Goal: Obtain resource: Download file/media

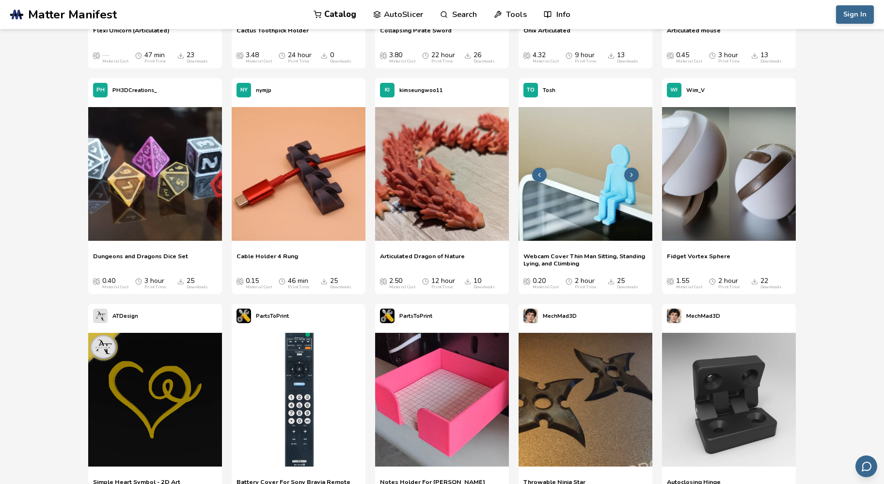
scroll to position [5912, 0]
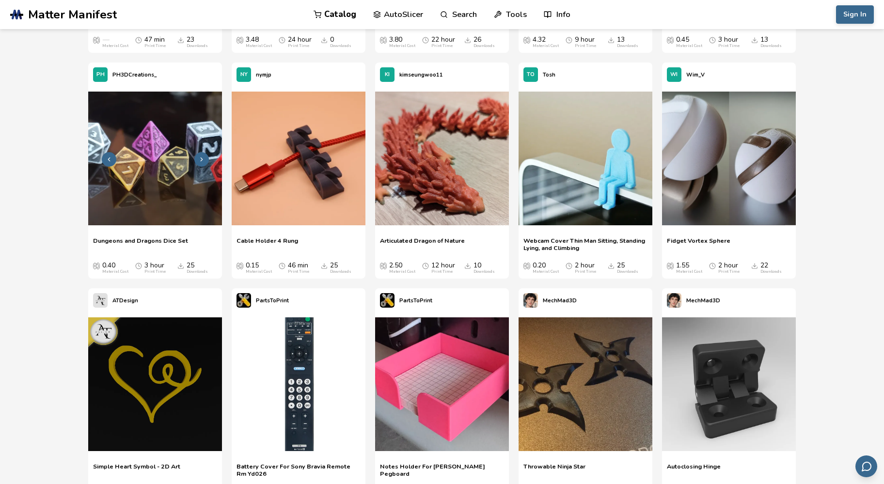
click at [173, 161] on img at bounding box center [155, 159] width 134 height 134
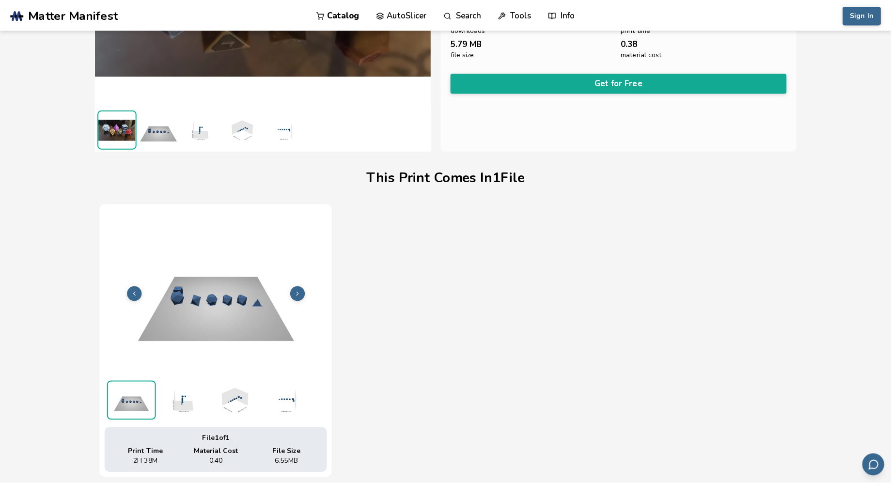
scroll to position [13, 0]
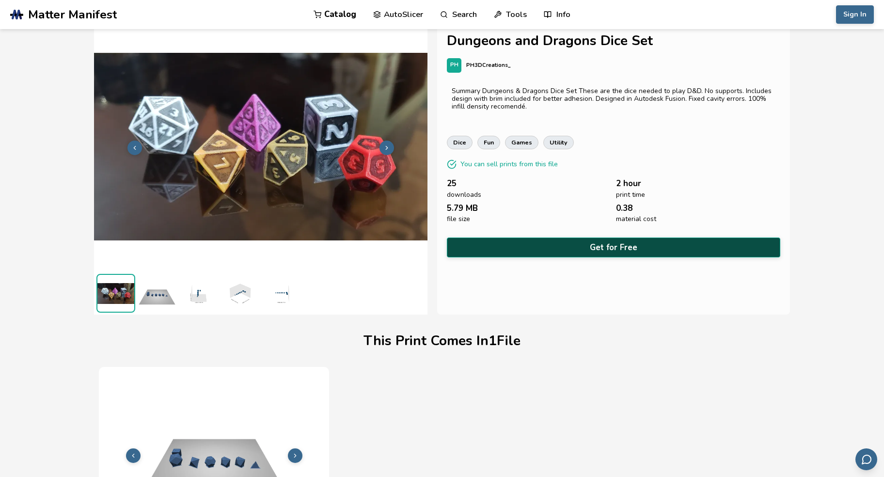
click at [510, 239] on button "Get for Free" at bounding box center [613, 247] width 333 height 20
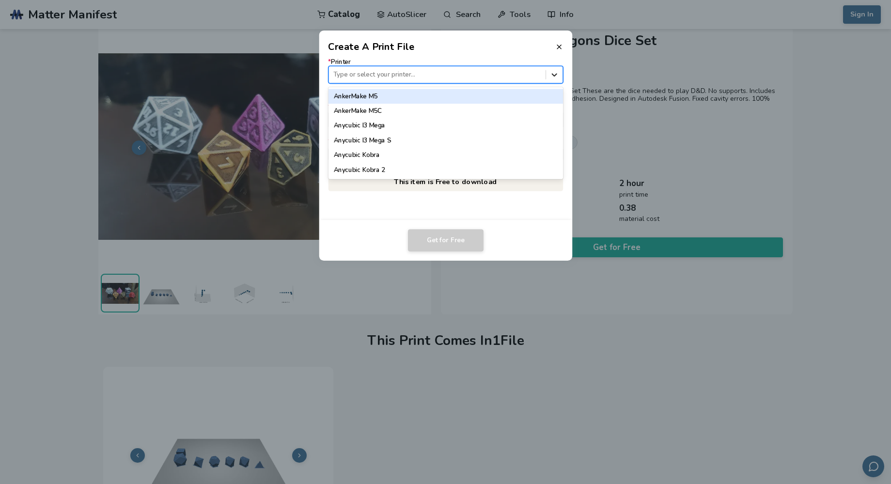
click at [549, 77] on icon at bounding box center [553, 74] width 9 height 9
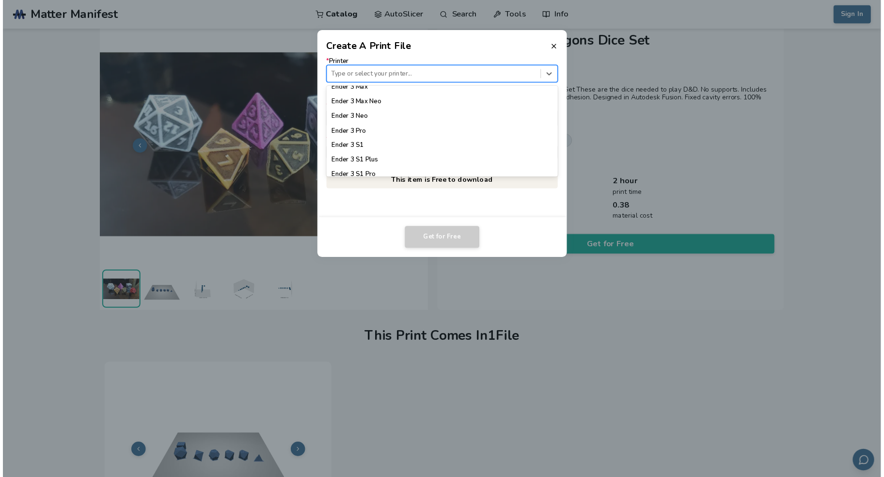
scroll to position [566, 0]
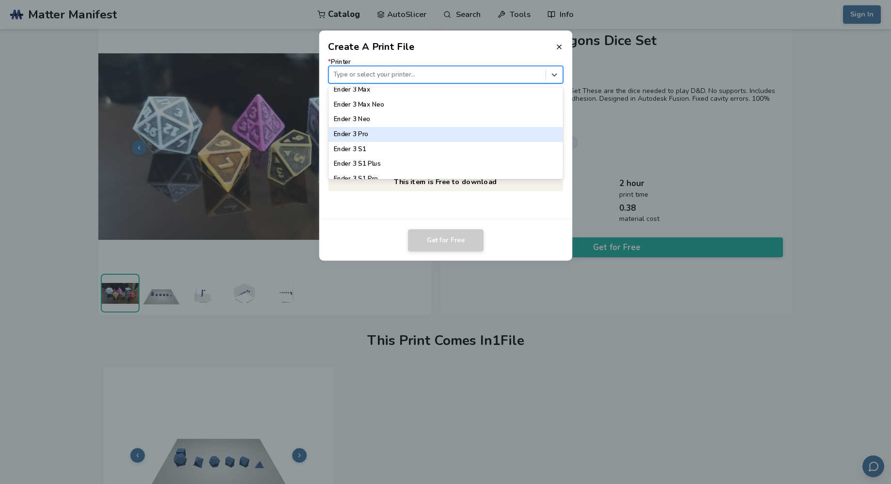
click at [528, 138] on div "Ender 3 Pro" at bounding box center [445, 134] width 235 height 15
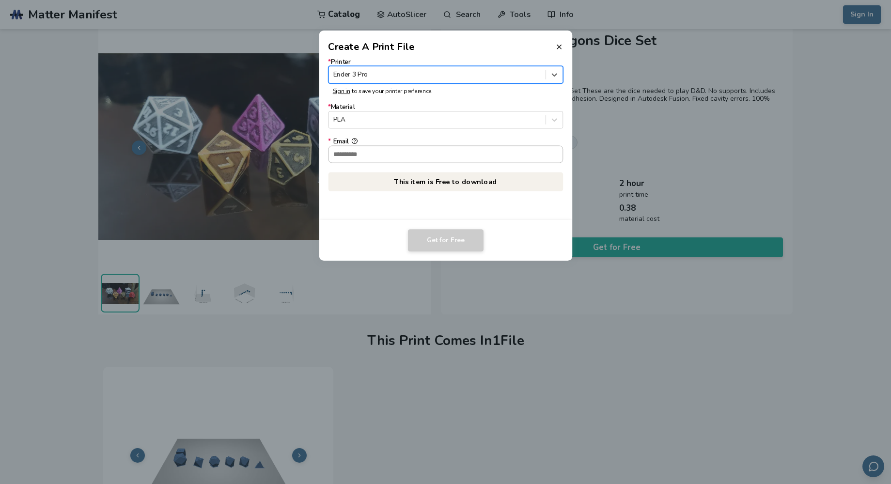
click at [409, 155] on input "* Email" at bounding box center [445, 154] width 234 height 16
type input "**********"
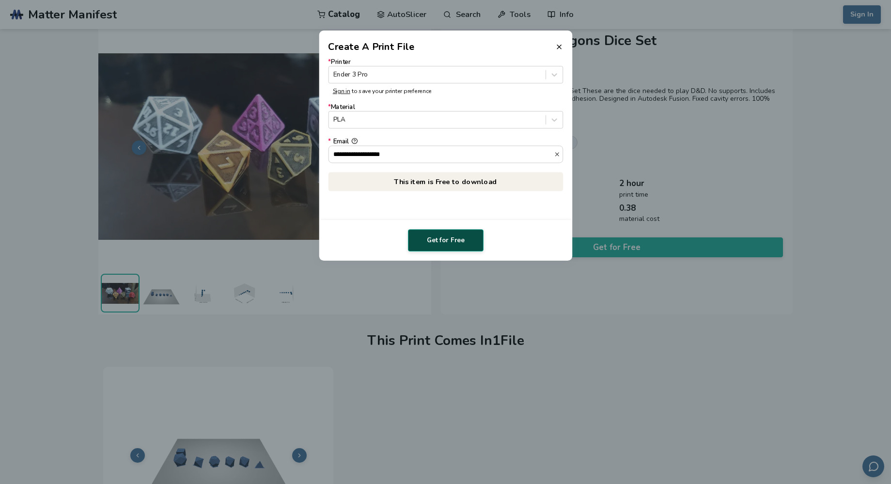
click at [433, 242] on button "Get for Free" at bounding box center [446, 240] width 76 height 22
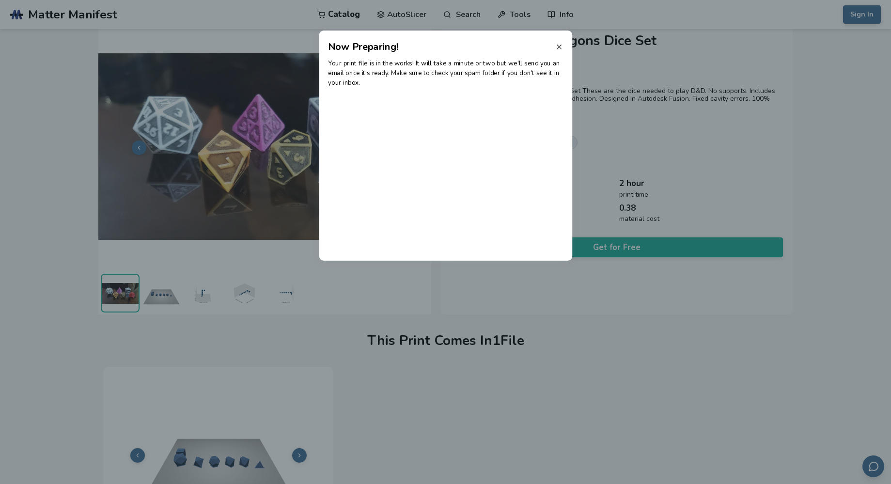
click at [561, 44] on icon at bounding box center [559, 47] width 8 height 8
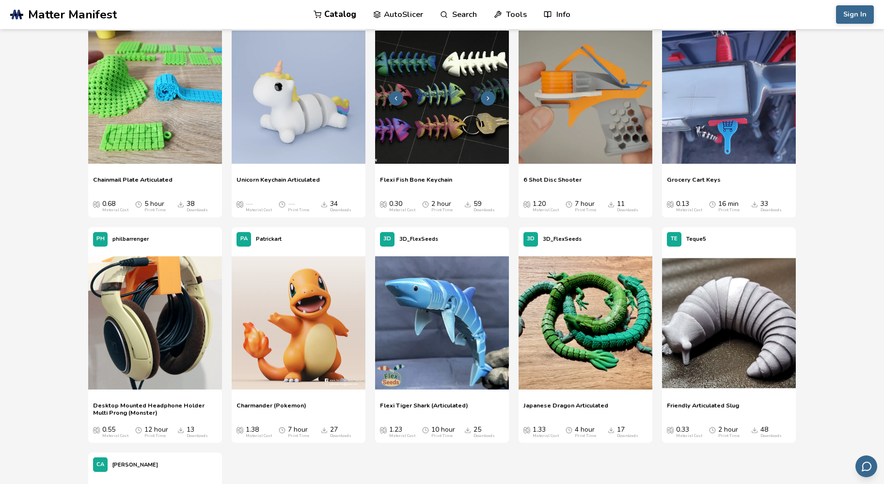
scroll to position [2362, 0]
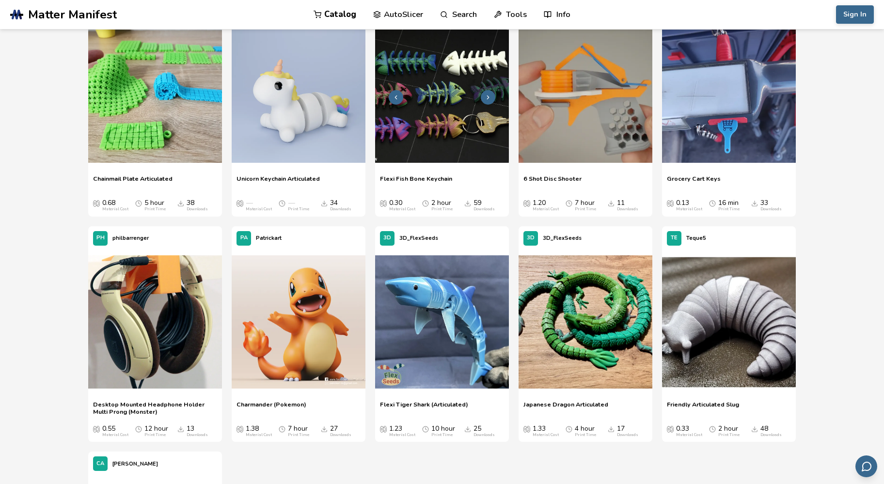
click at [451, 92] on img at bounding box center [442, 97] width 134 height 134
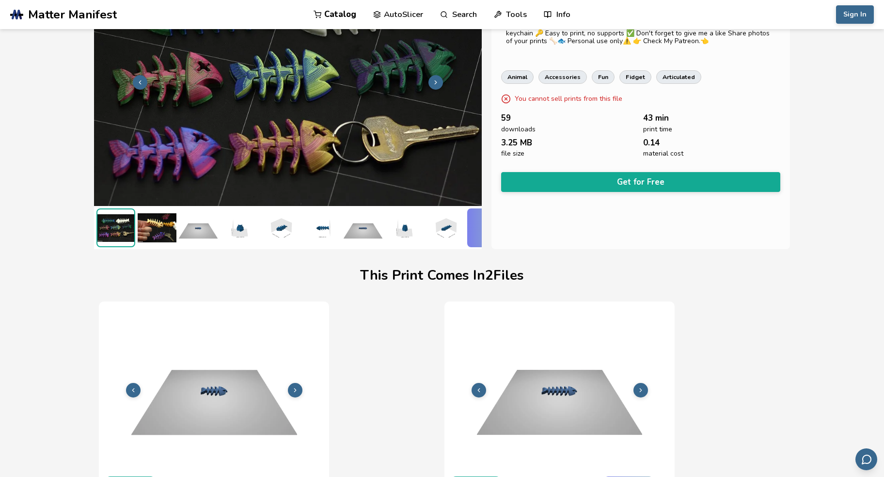
scroll to position [94, 3]
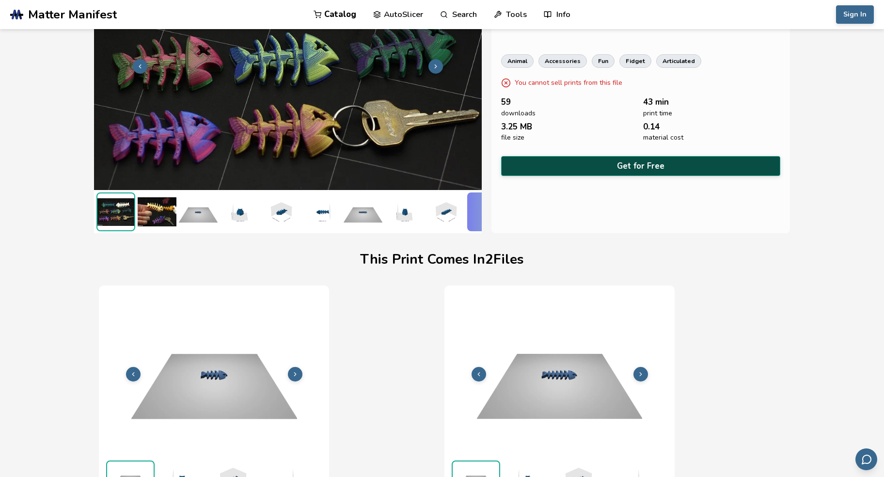
click at [613, 165] on button "Get for Free" at bounding box center [640, 166] width 279 height 20
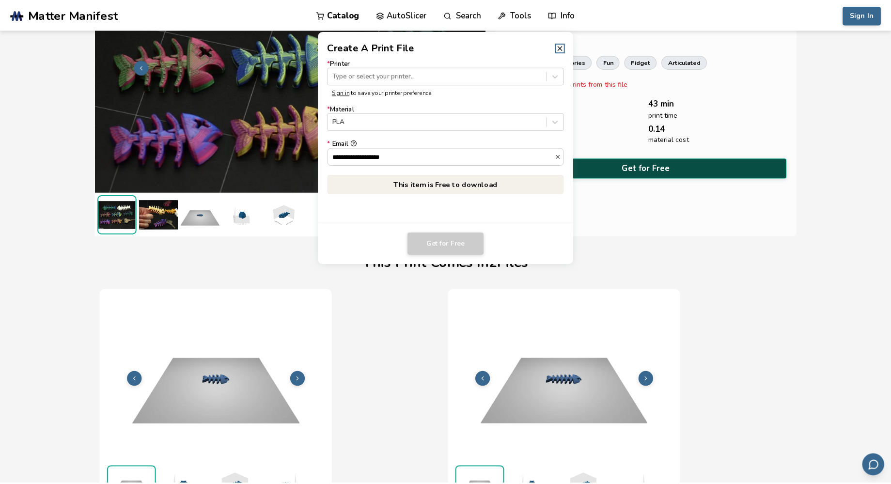
scroll to position [94, 0]
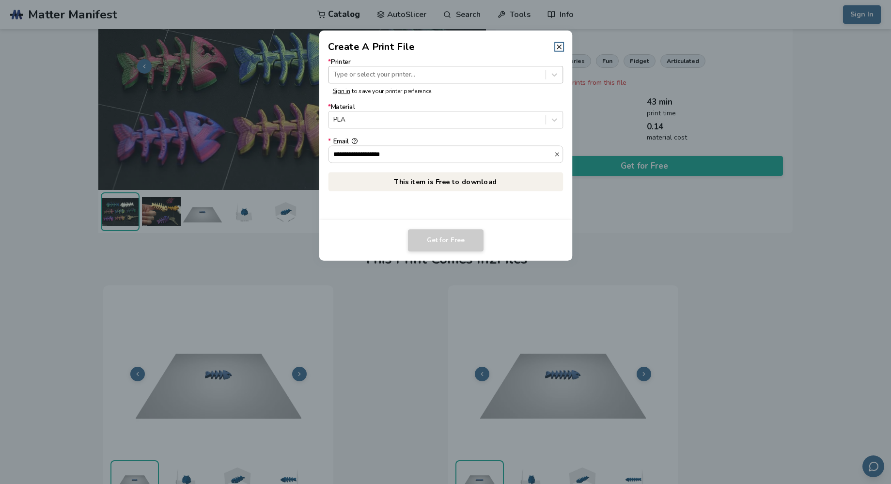
click at [419, 74] on div at bounding box center [436, 74] width 207 height 9
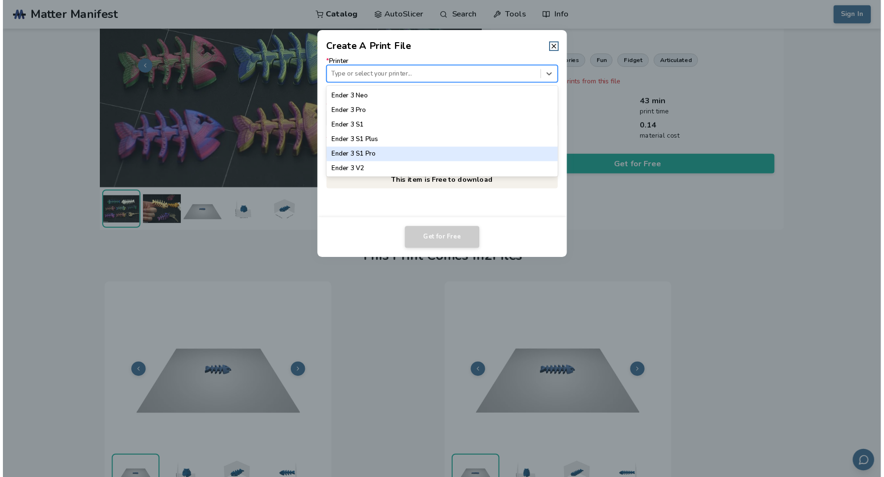
scroll to position [590, 0]
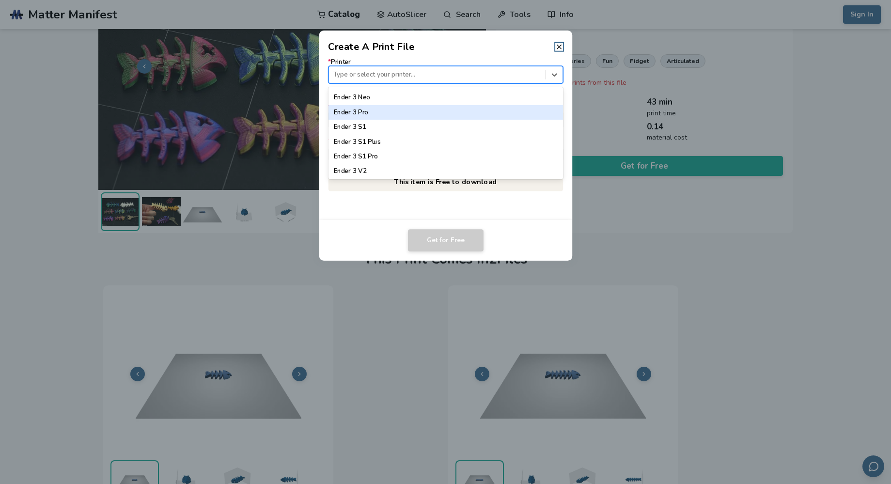
click at [408, 109] on div "Ender 3 Pro" at bounding box center [445, 112] width 235 height 15
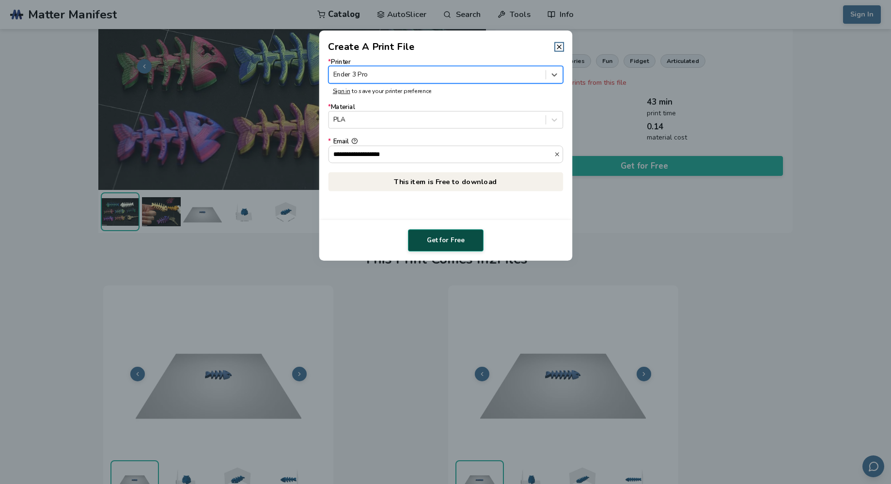
click at [449, 239] on button "Get for Free" at bounding box center [446, 240] width 76 height 22
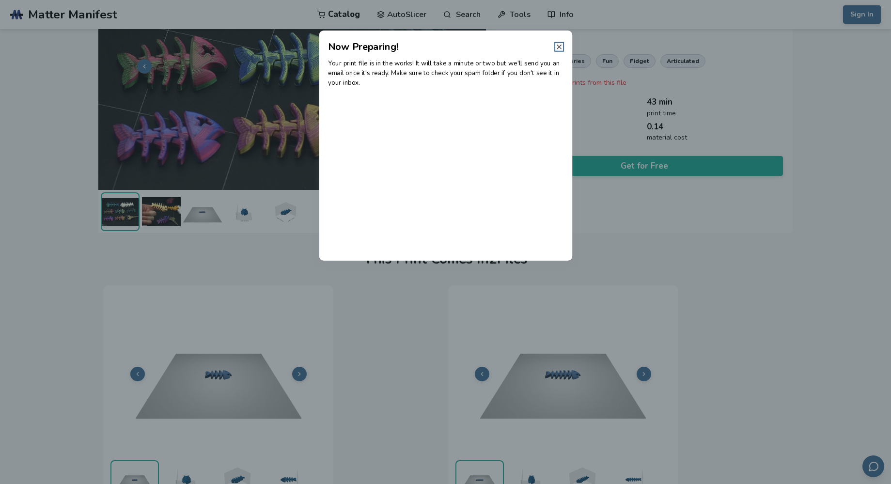
click at [562, 44] on icon at bounding box center [559, 47] width 8 height 8
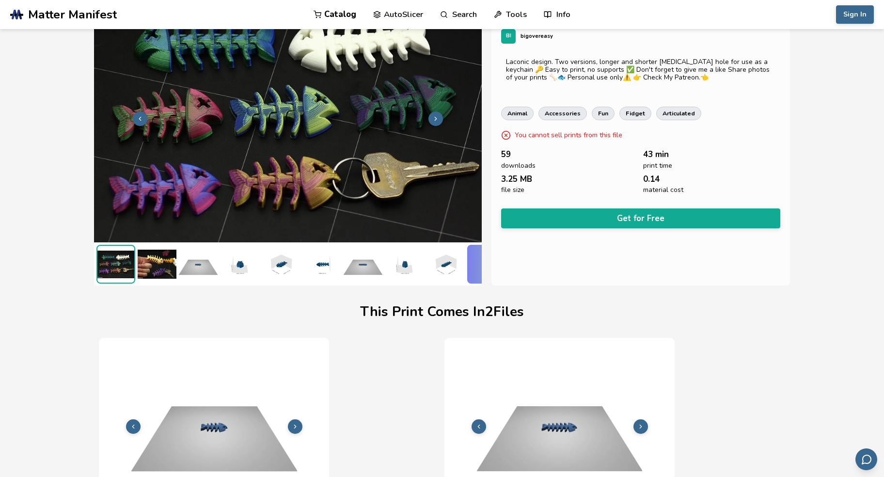
scroll to position [0, 0]
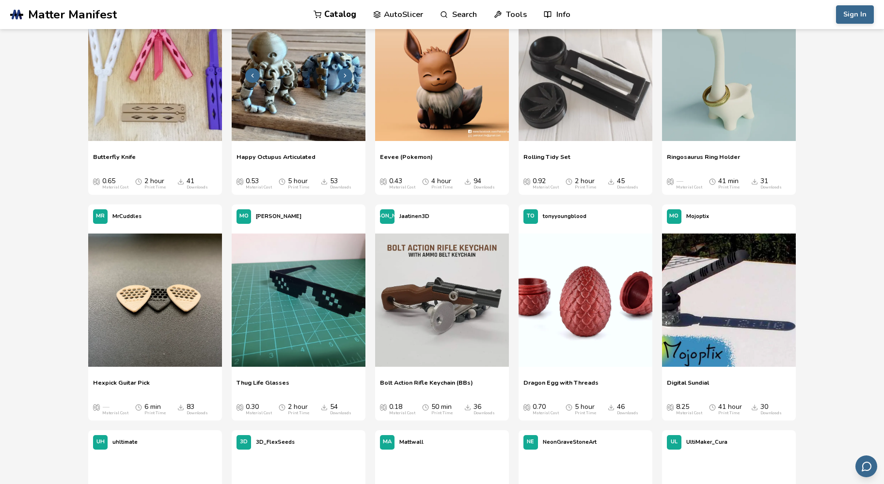
scroll to position [958, 0]
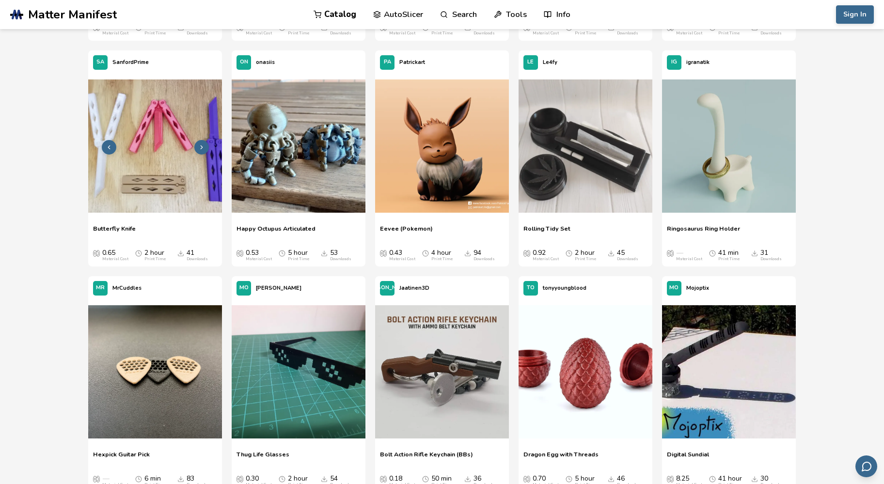
click at [155, 146] on img at bounding box center [155, 146] width 134 height 134
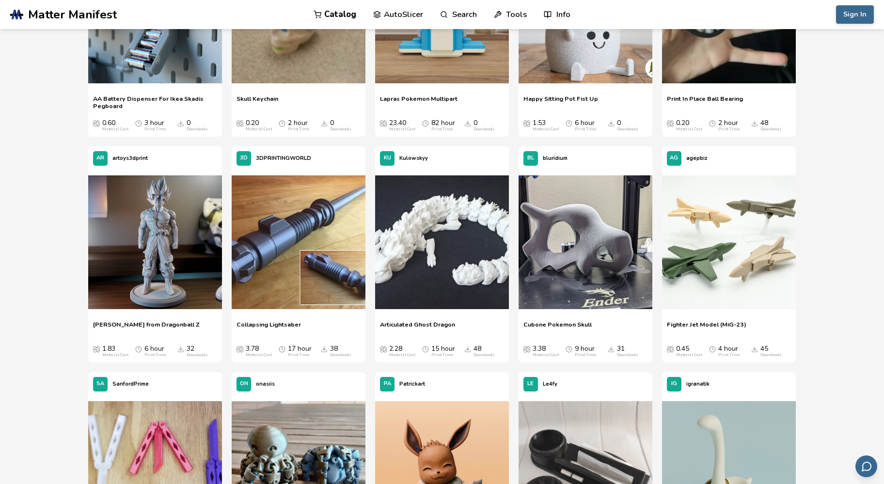
scroll to position [764, 0]
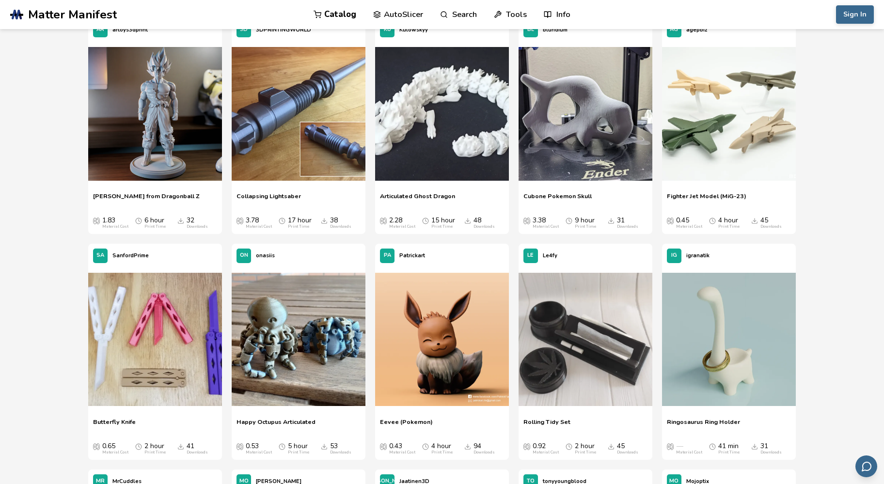
click at [163, 371] on img at bounding box center [155, 340] width 134 height 134
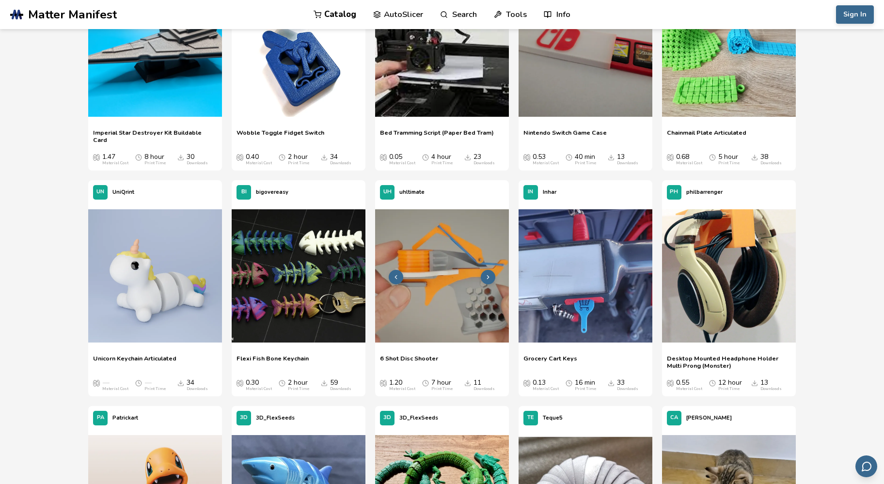
scroll to position [2249, 0]
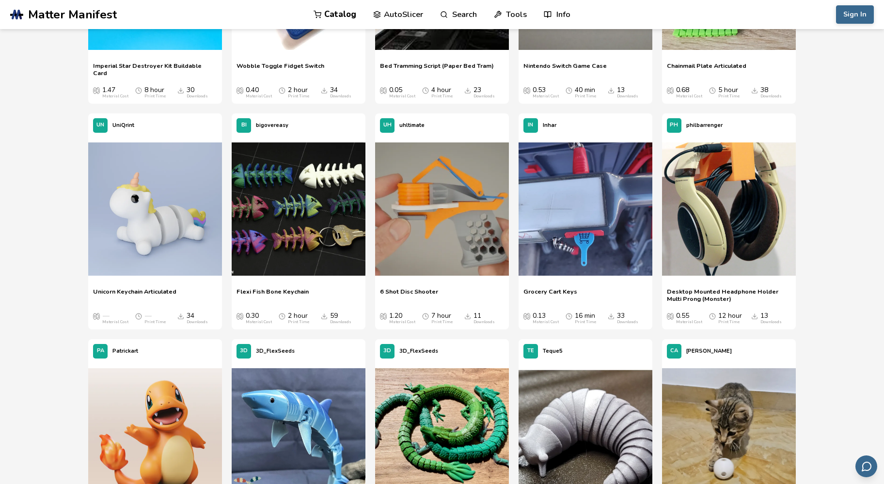
click at [731, 291] on span "Desktop Mounted Headphone Holder Multi Prong (Monster)" at bounding box center [729, 295] width 124 height 15
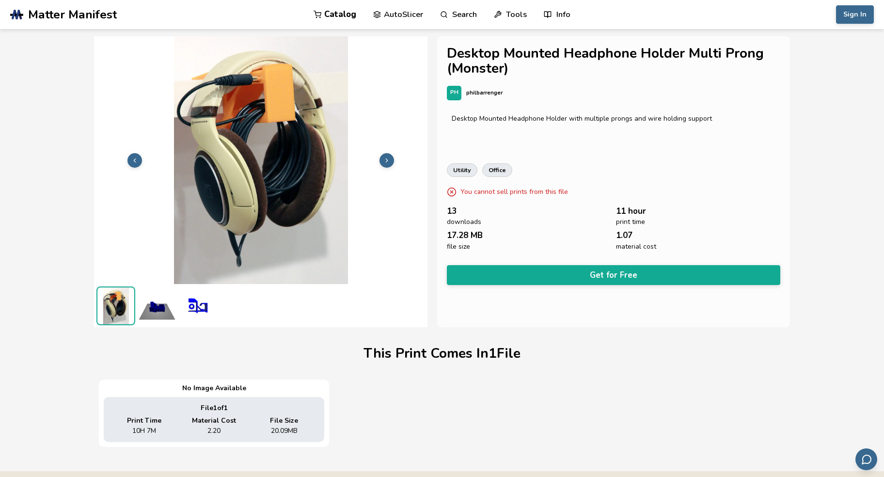
click at [160, 311] on img at bounding box center [157, 305] width 39 height 39
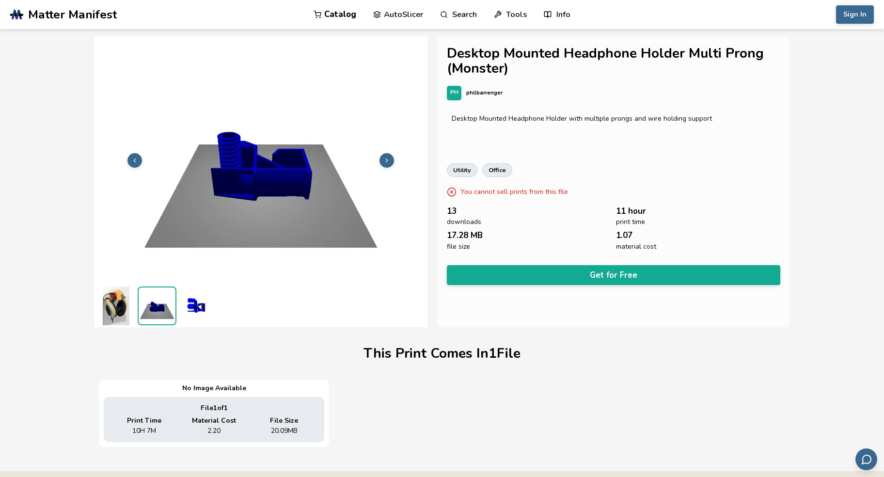
click at [186, 303] on img at bounding box center [198, 305] width 39 height 39
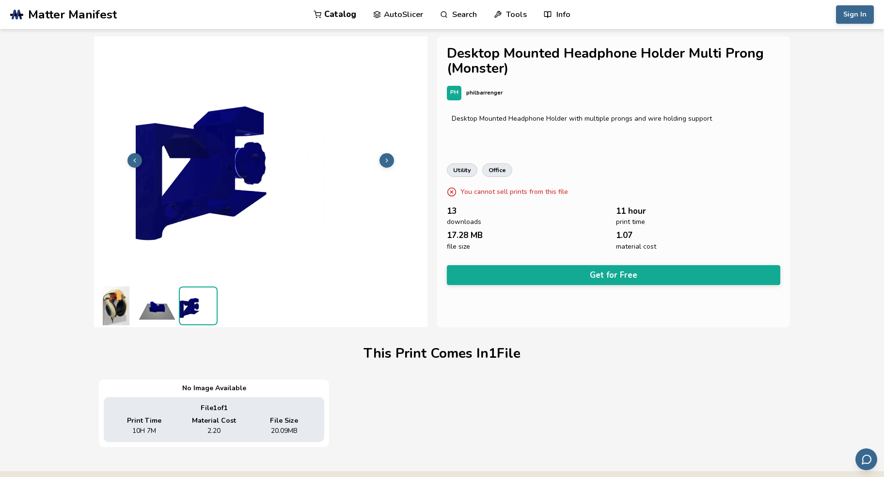
click at [112, 307] on img at bounding box center [115, 305] width 39 height 39
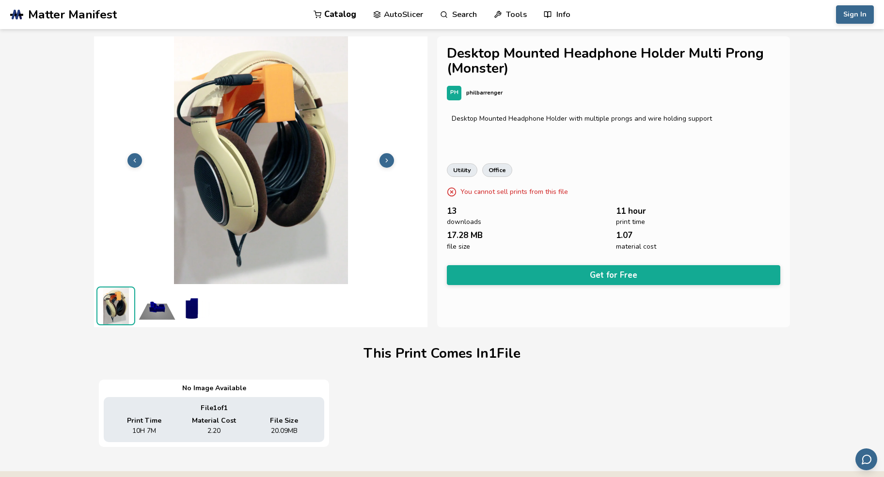
click at [157, 311] on img at bounding box center [157, 305] width 39 height 39
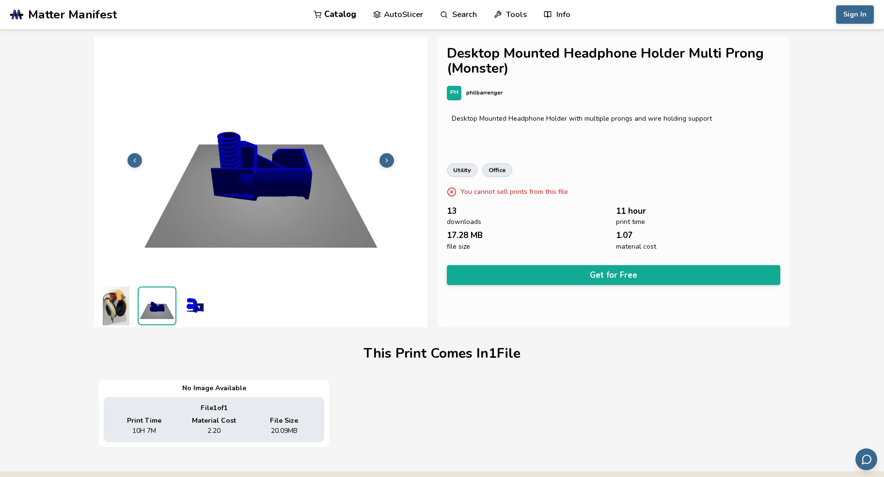
click at [389, 158] on icon at bounding box center [386, 160] width 7 height 7
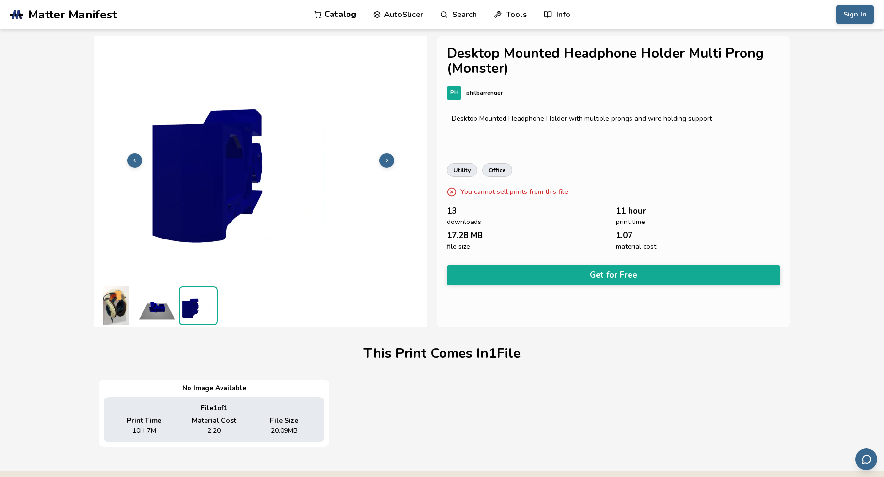
click at [389, 158] on icon at bounding box center [386, 160] width 7 height 7
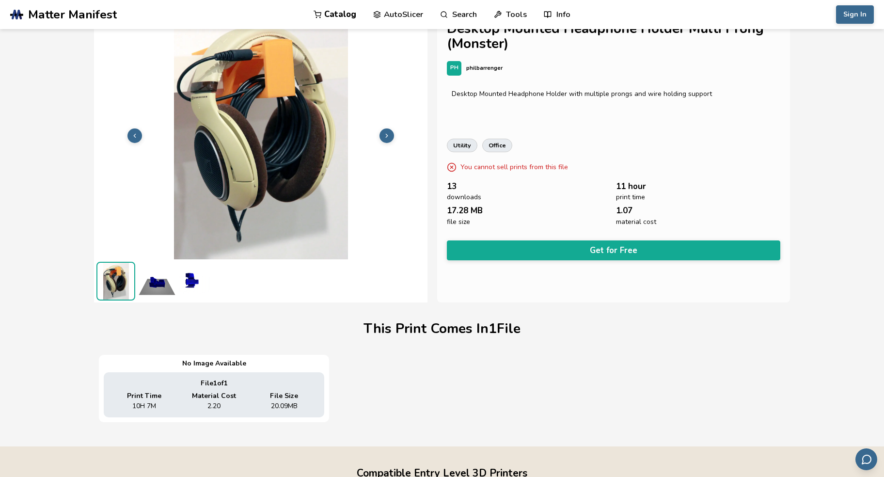
scroll to position [4, 0]
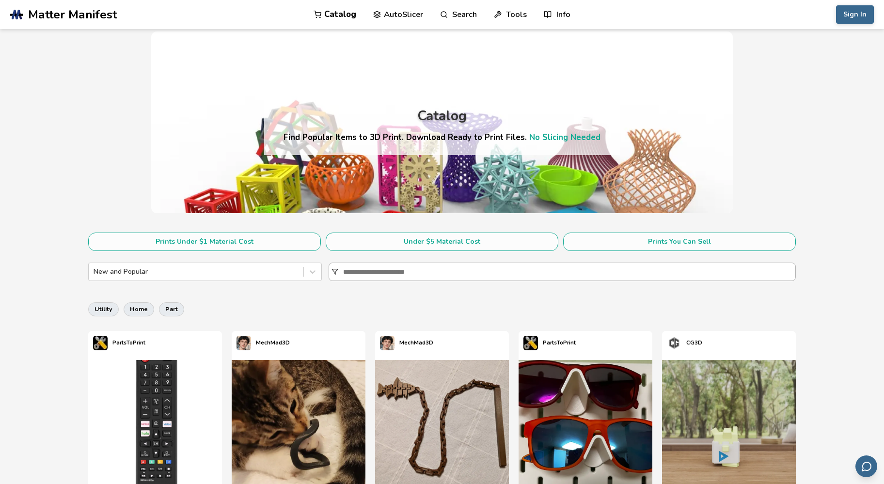
drag, startPoint x: 455, startPoint y: 275, endPoint x: 456, endPoint y: 268, distance: 6.4
click at [455, 274] on input at bounding box center [568, 271] width 451 height 17
click at [414, 272] on input at bounding box center [568, 271] width 451 height 17
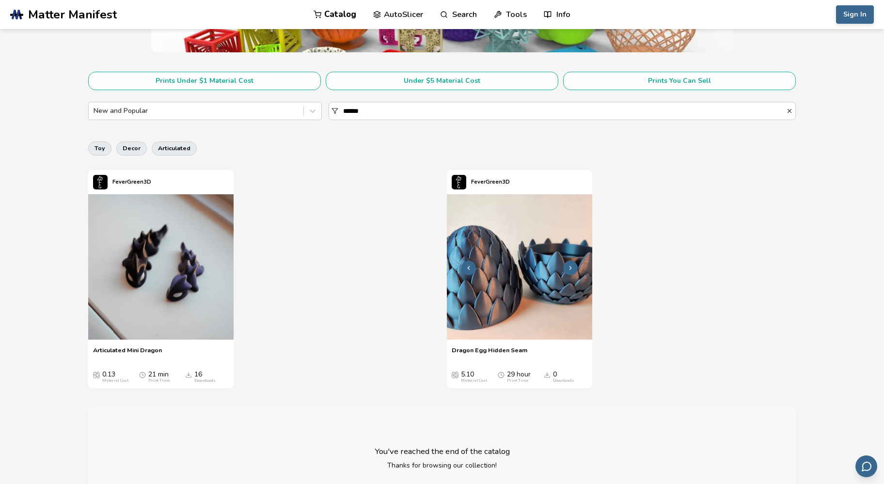
scroll to position [161, 0]
type input "******"
click at [513, 277] on img at bounding box center [519, 266] width 145 height 145
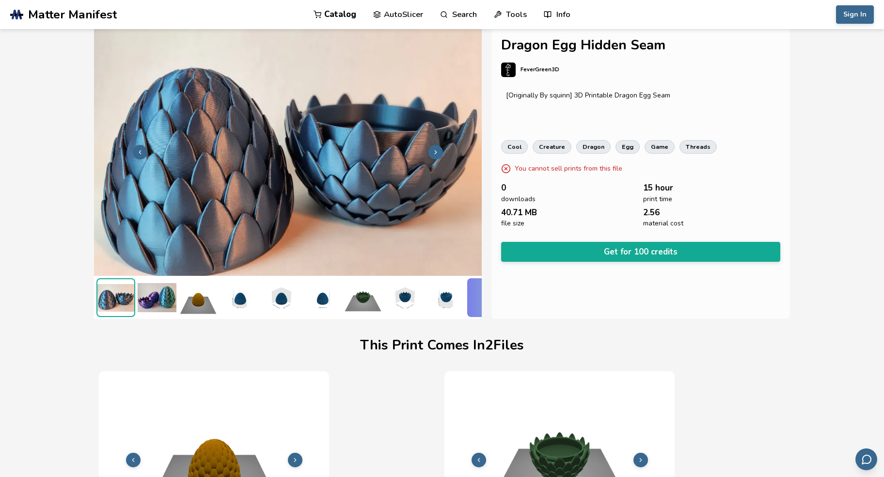
scroll to position [0, 3]
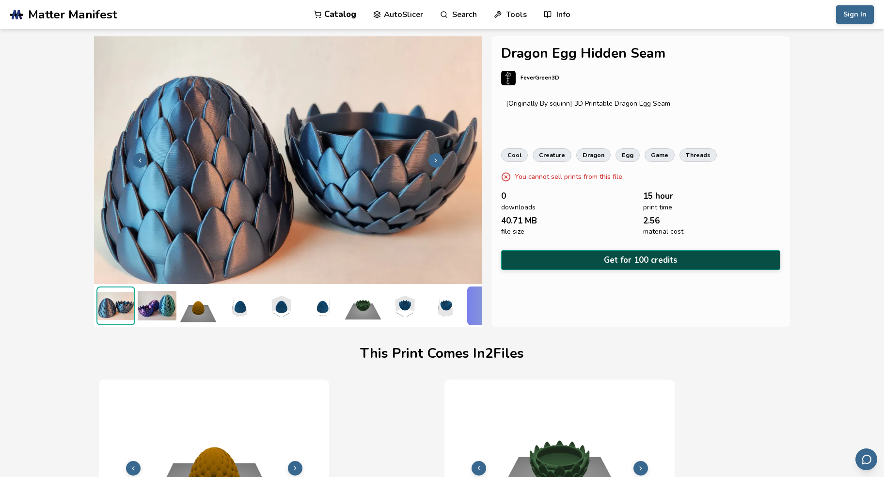
click at [659, 256] on button "Get for 100 credits" at bounding box center [640, 260] width 279 height 20
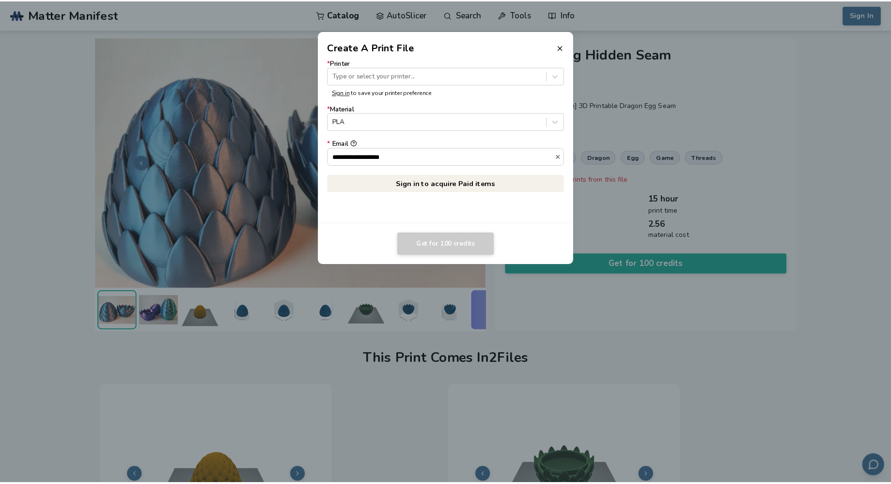
scroll to position [0, 0]
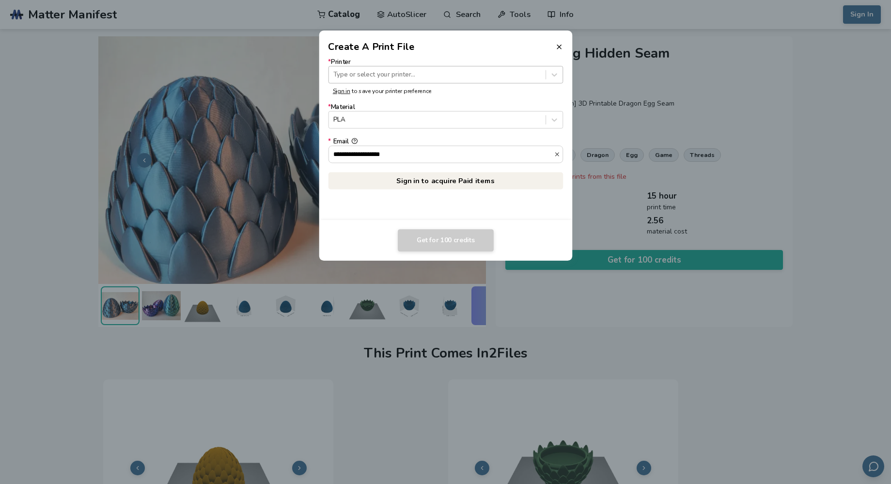
click at [406, 73] on div at bounding box center [436, 74] width 207 height 9
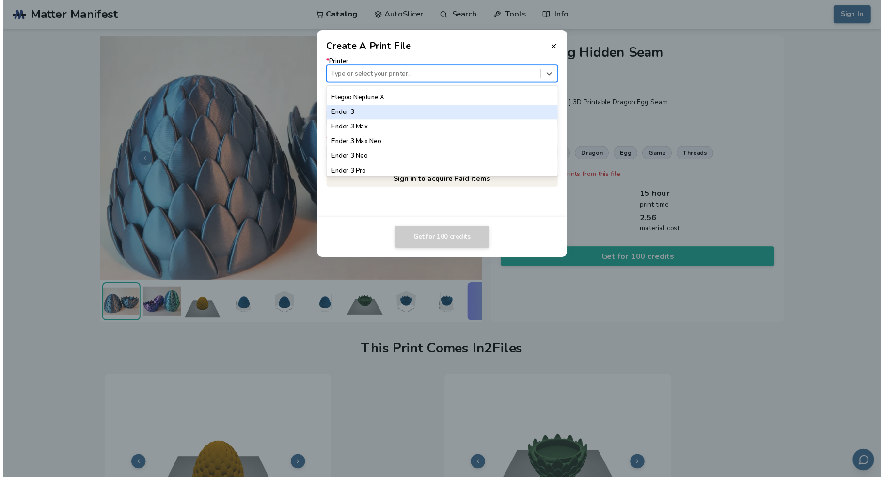
scroll to position [529, 0]
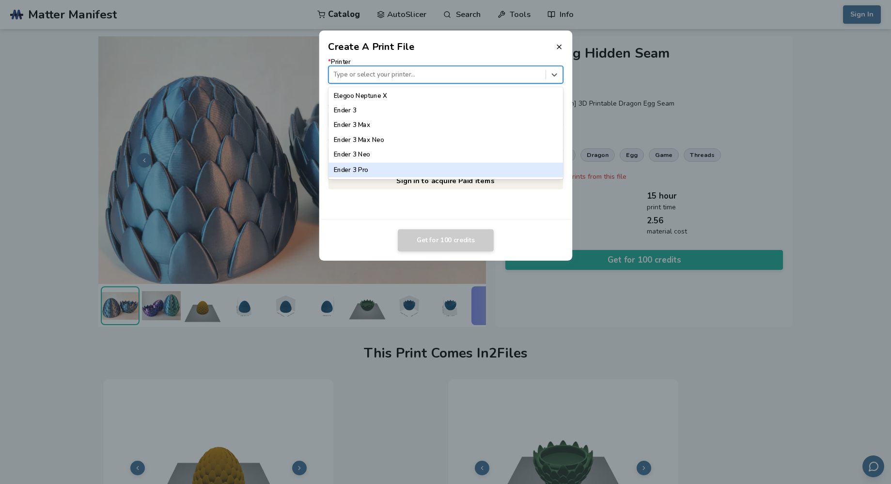
click at [432, 167] on div "Ender 3 Pro" at bounding box center [445, 169] width 235 height 15
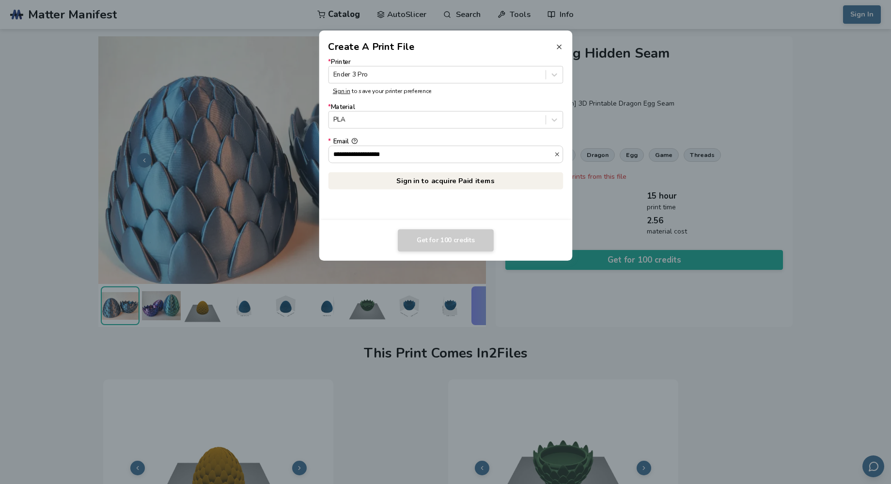
click at [556, 48] on icon at bounding box center [559, 47] width 8 height 8
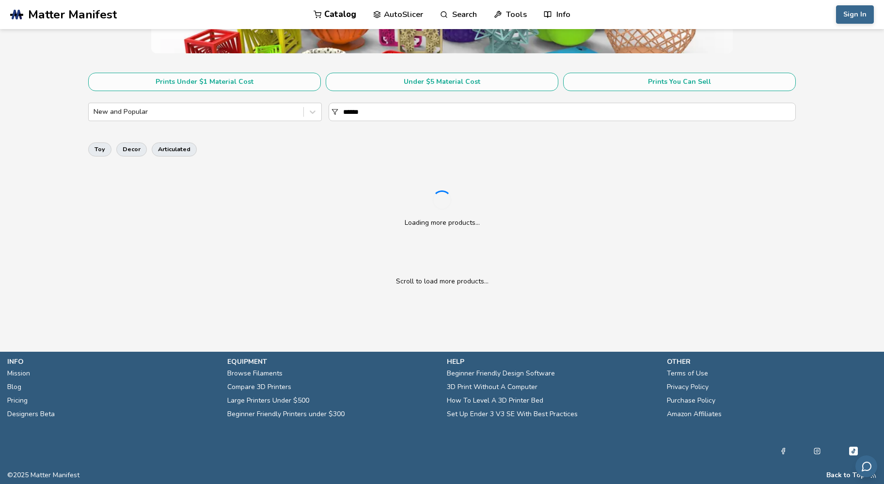
scroll to position [161, 0]
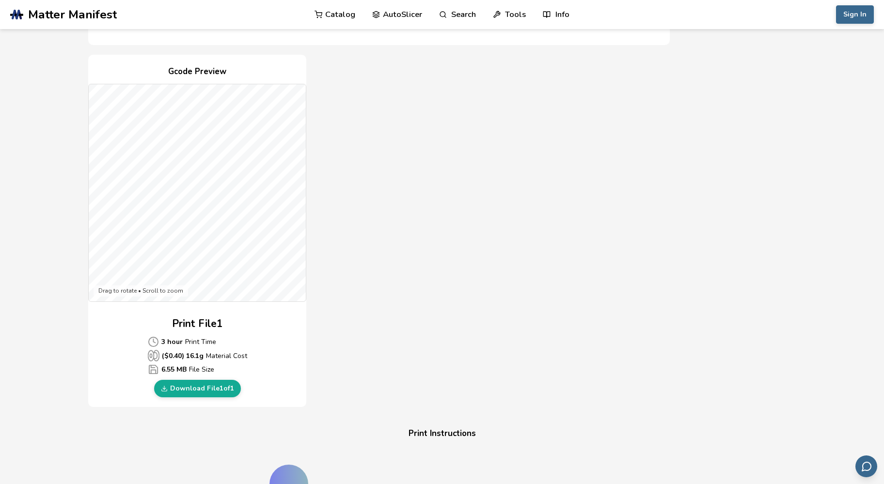
scroll to position [265, 0]
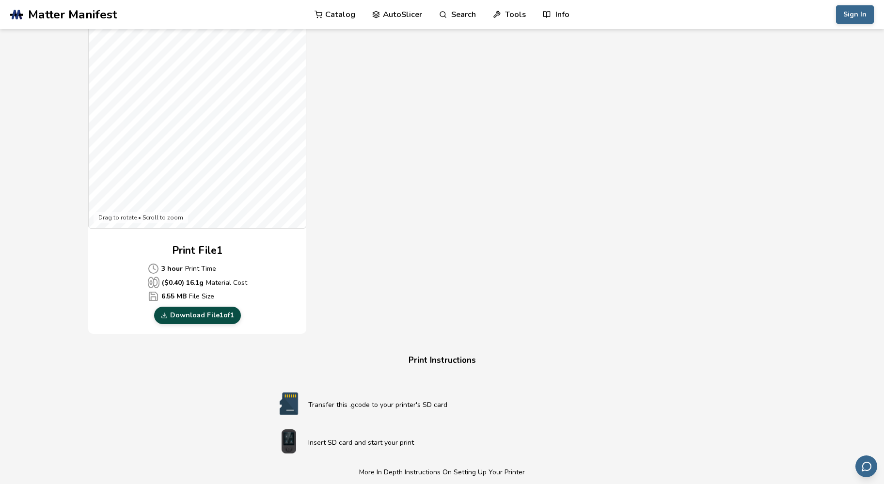
click at [208, 311] on link "Download File 1 of 1" at bounding box center [197, 315] width 87 height 17
